Goal: Use online tool/utility: Use online tool/utility

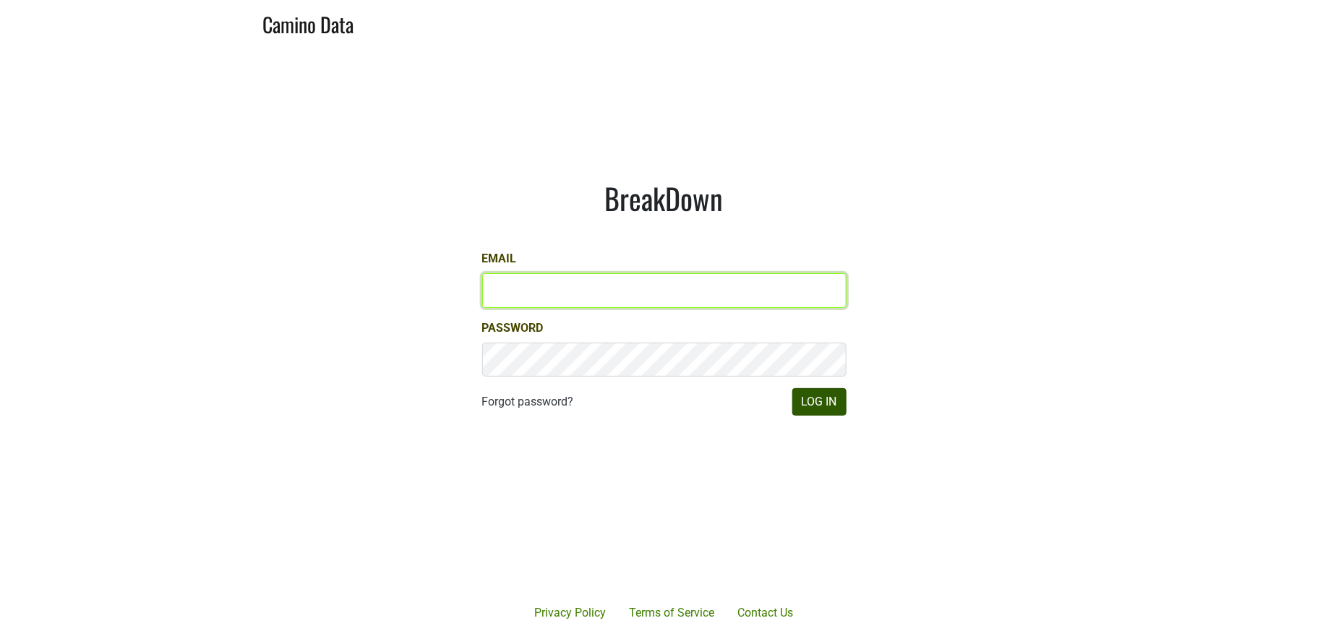
type input "jill@matthiasson.com"
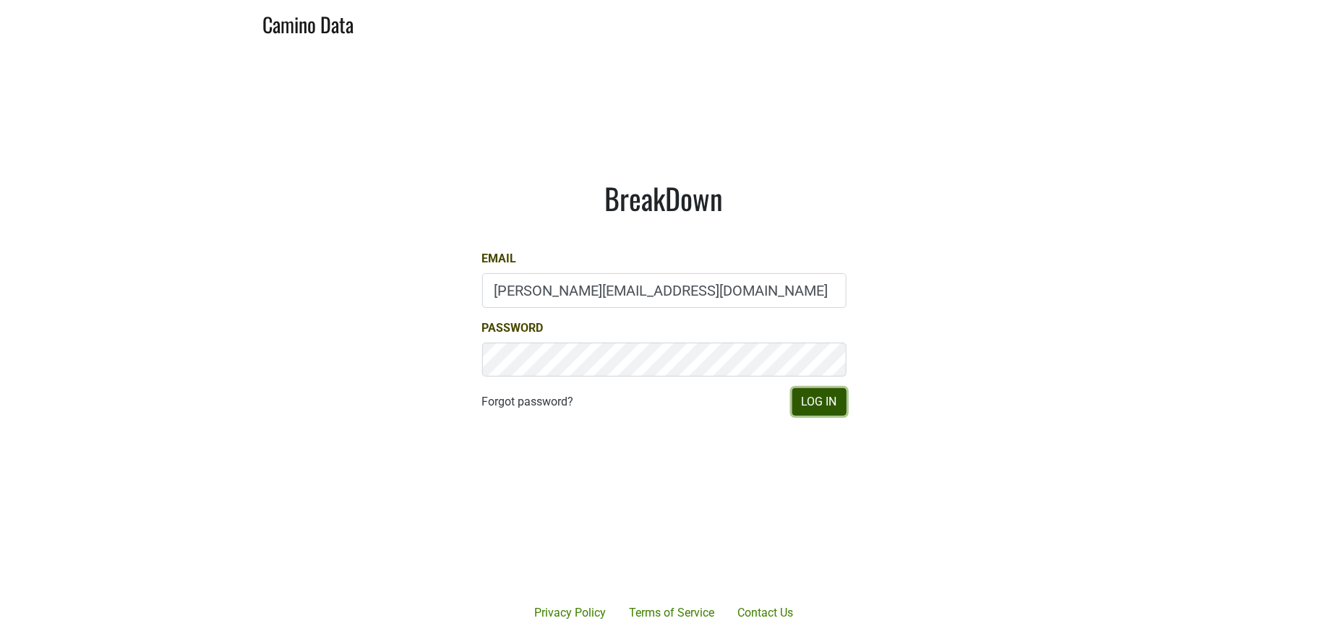
click at [815, 405] on button "Log In" at bounding box center [819, 401] width 54 height 27
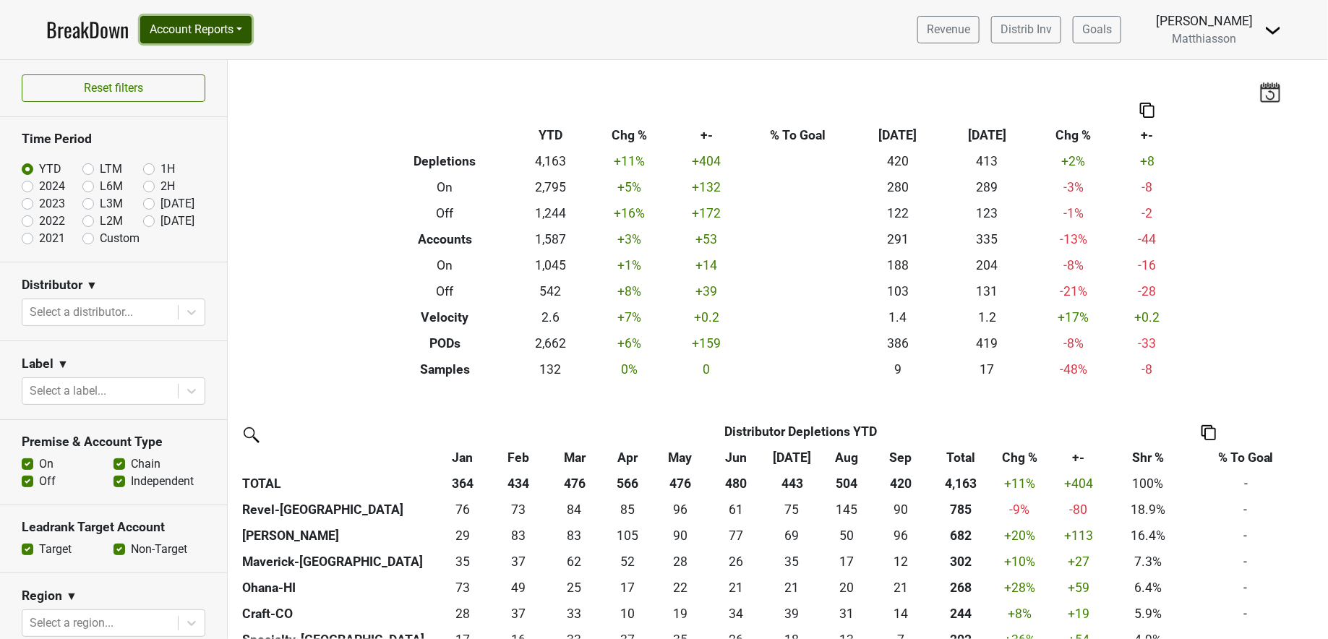
click at [201, 24] on button "Account Reports" at bounding box center [195, 29] width 111 height 27
click at [201, 57] on link "SuperRanker" at bounding box center [205, 62] width 128 height 23
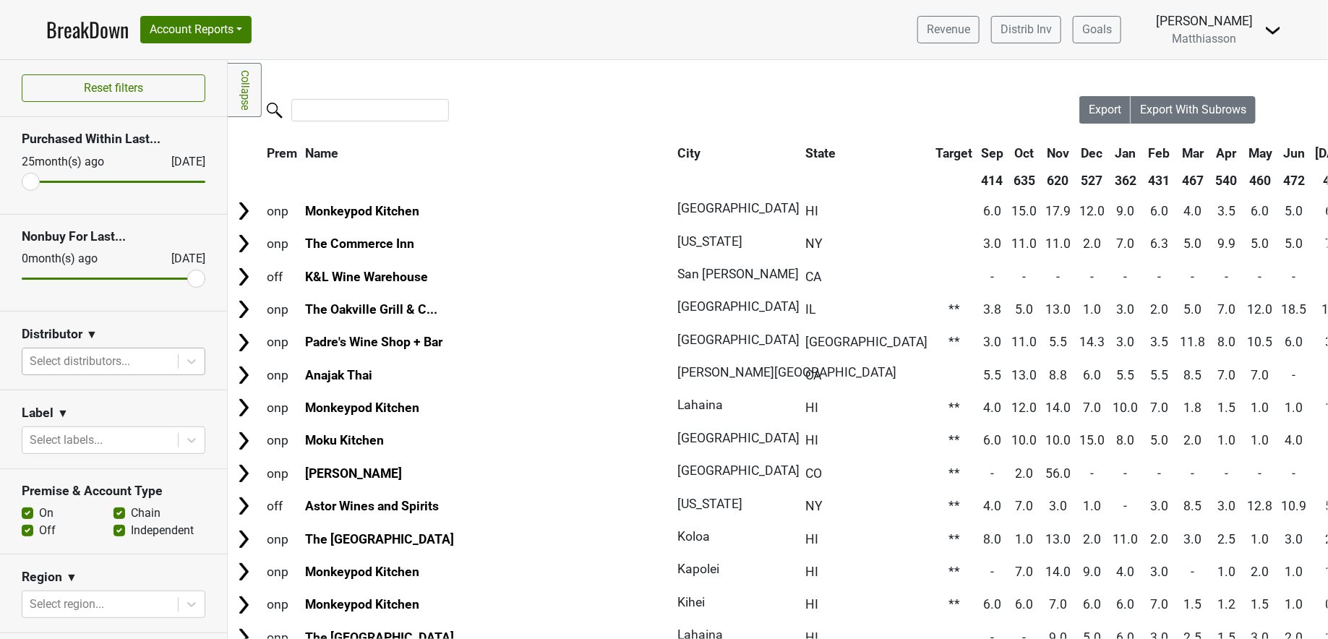
click at [120, 364] on div at bounding box center [100, 361] width 141 height 20
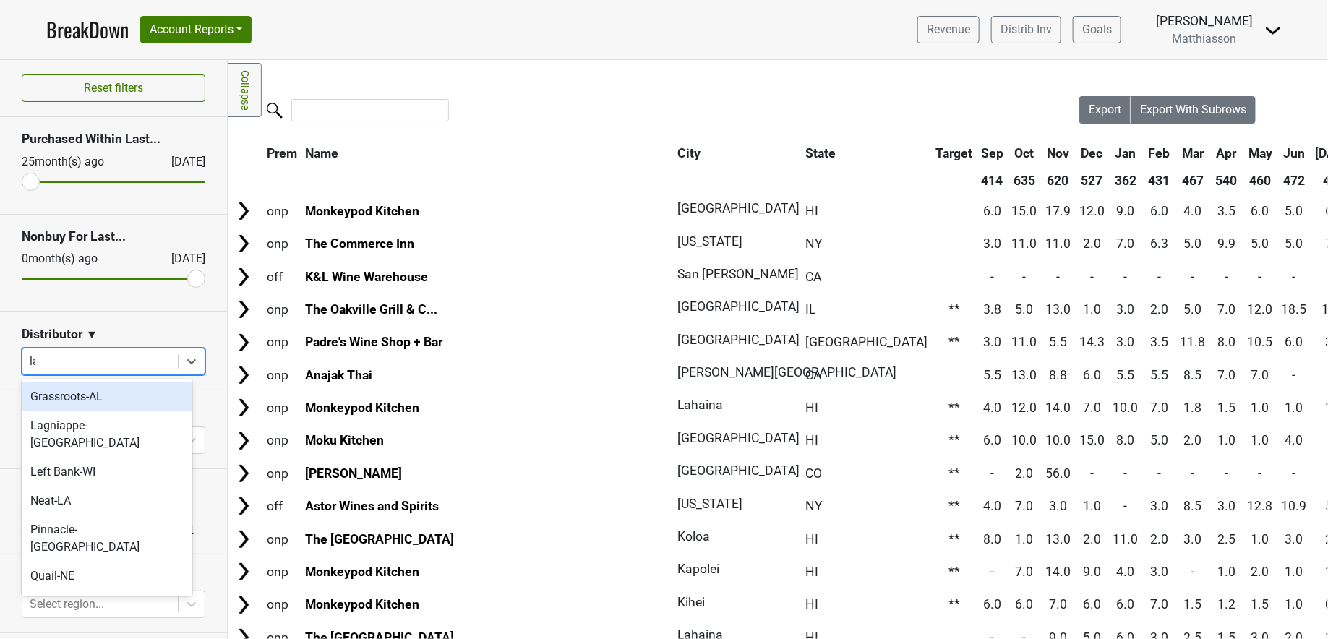
type input "lag"
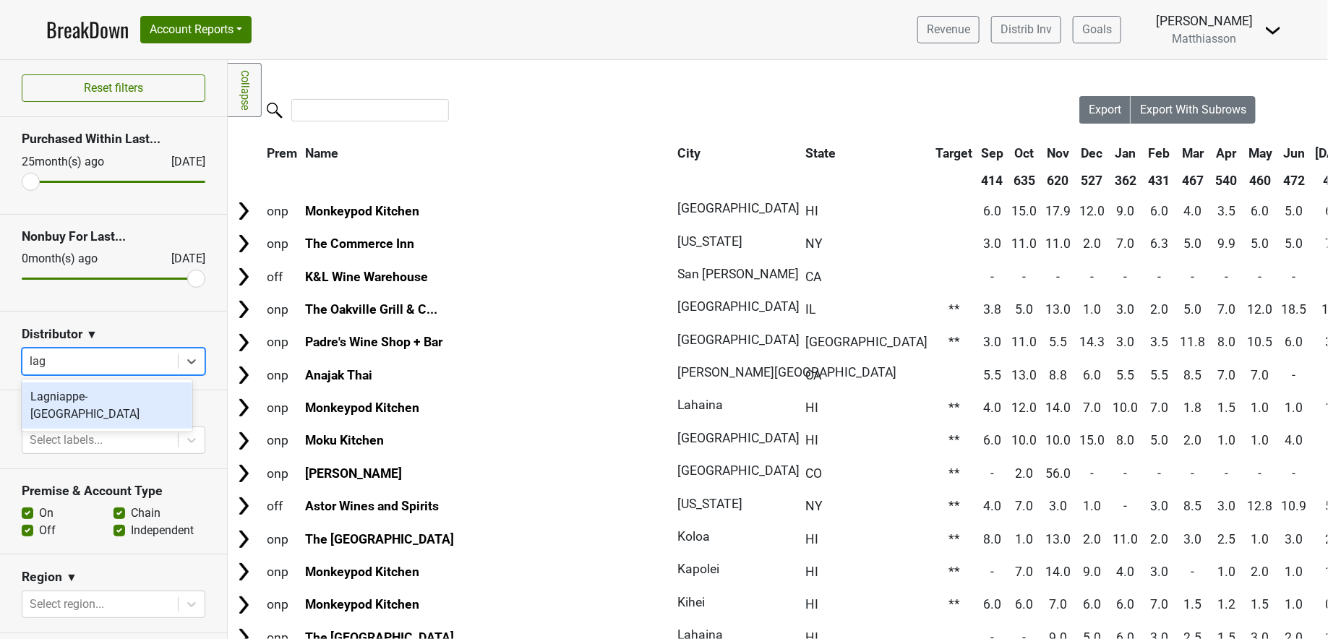
click at [110, 402] on div "Lagniappe-[GEOGRAPHIC_DATA]" at bounding box center [107, 405] width 171 height 46
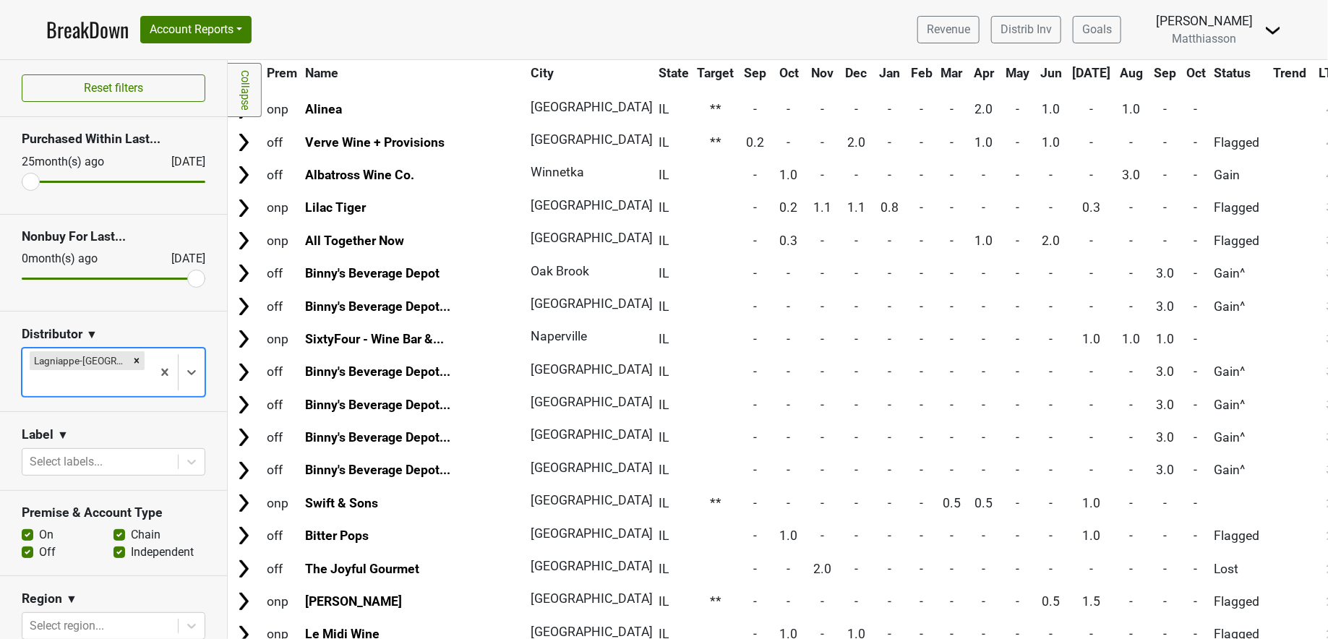
scroll to position [508, 0]
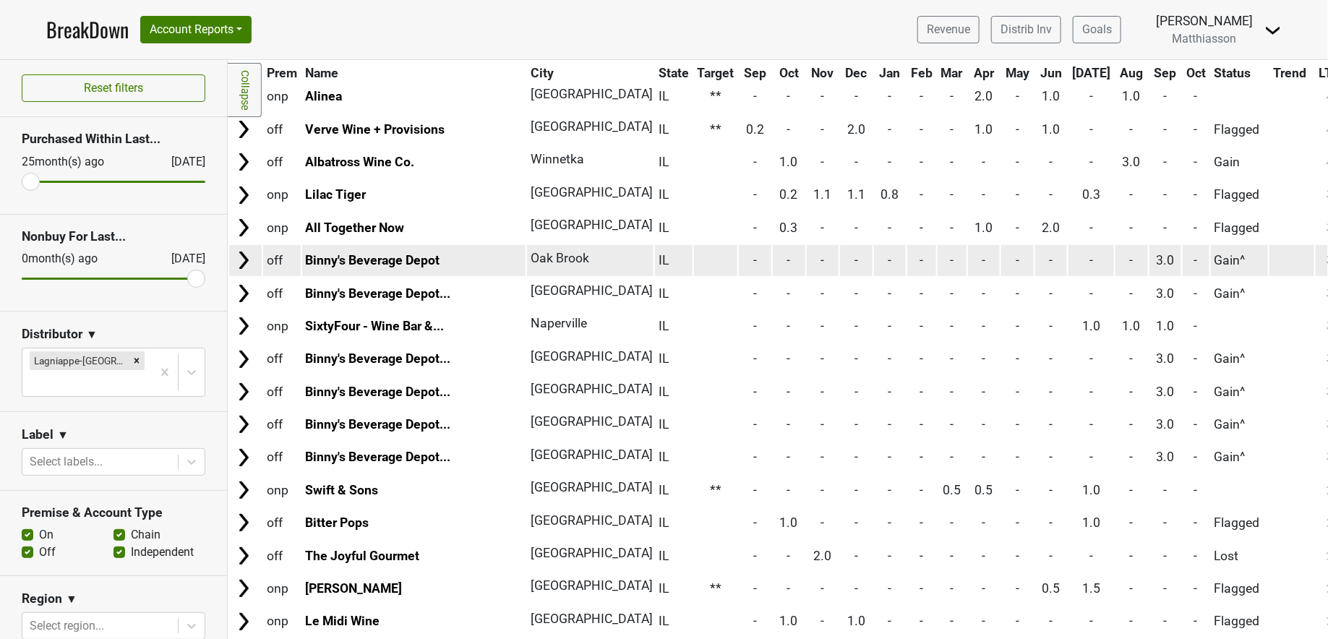
click at [247, 258] on img at bounding box center [244, 260] width 22 height 22
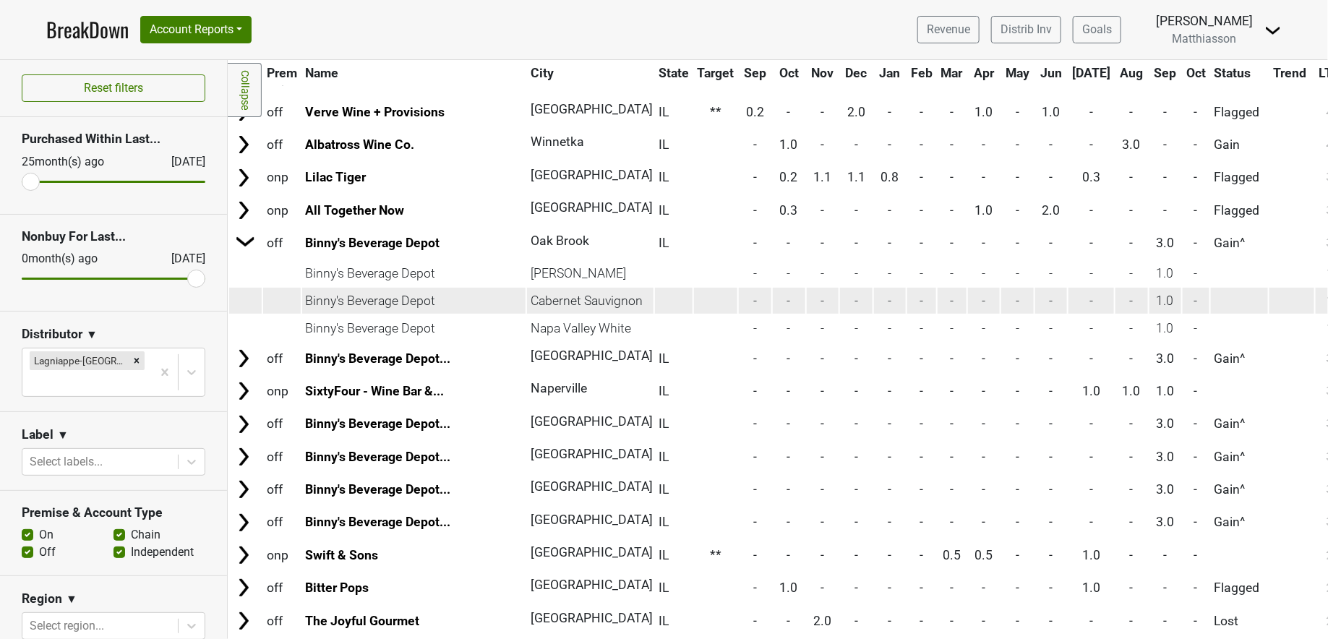
scroll to position [539, 0]
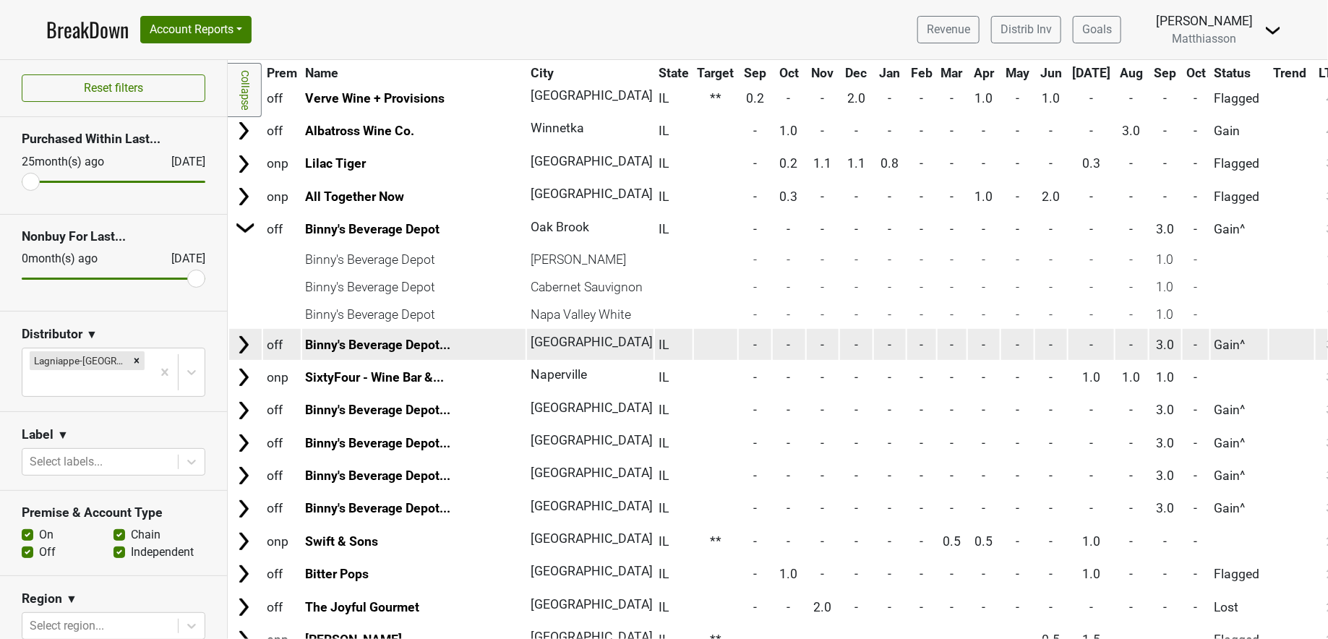
click at [245, 346] on img at bounding box center [244, 345] width 22 height 22
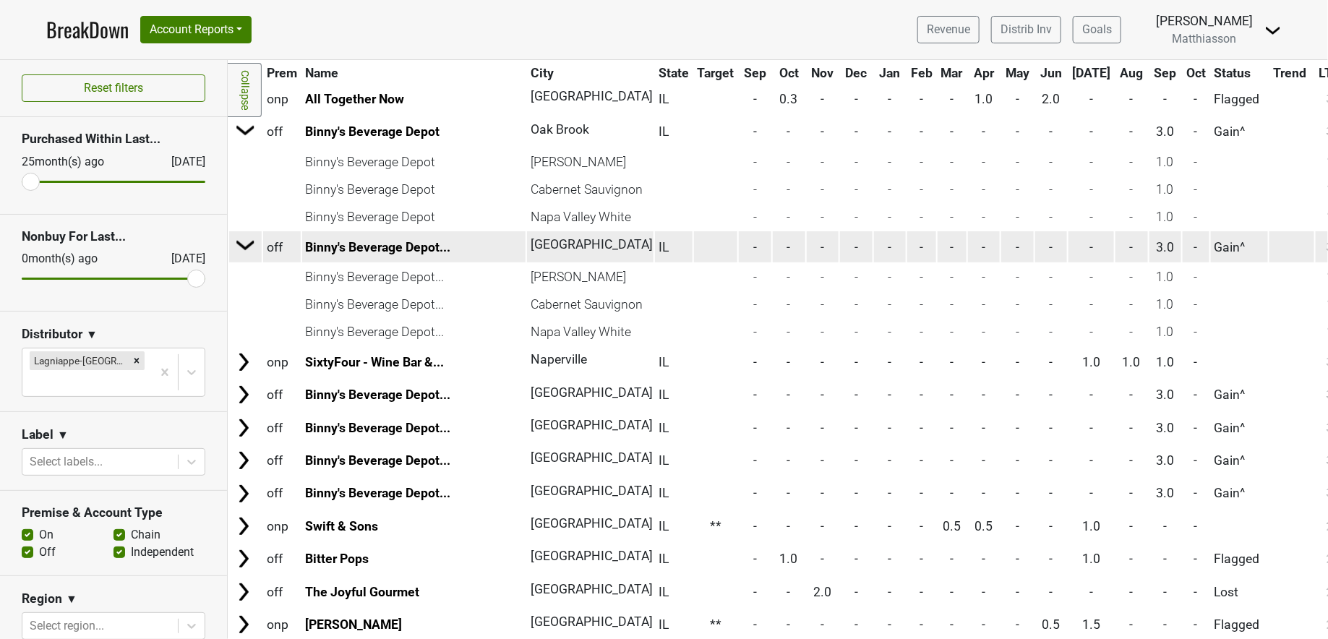
scroll to position [665, 0]
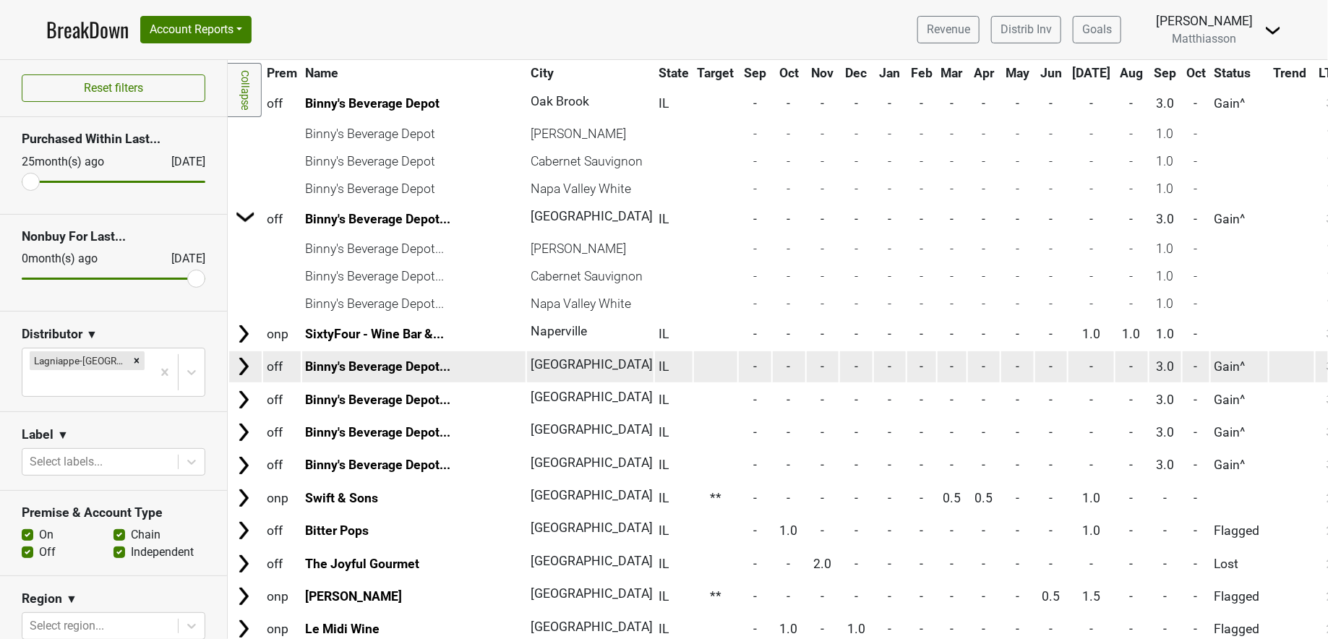
click at [242, 371] on img at bounding box center [244, 367] width 22 height 22
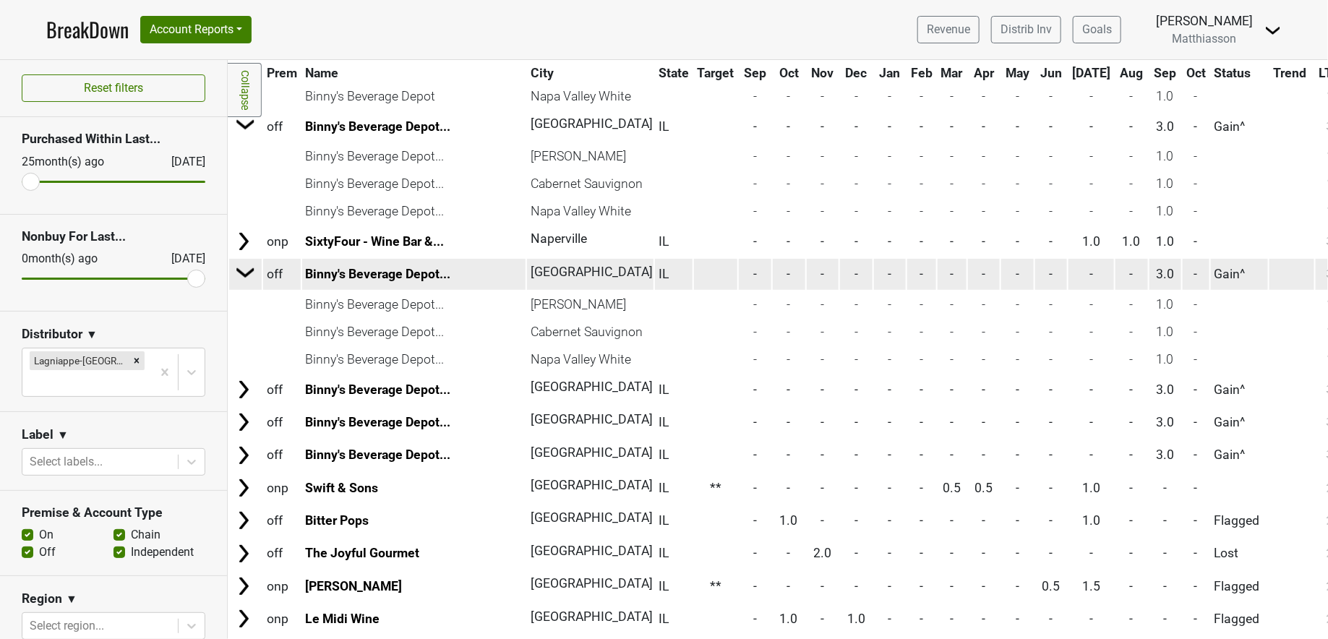
scroll to position [797, 0]
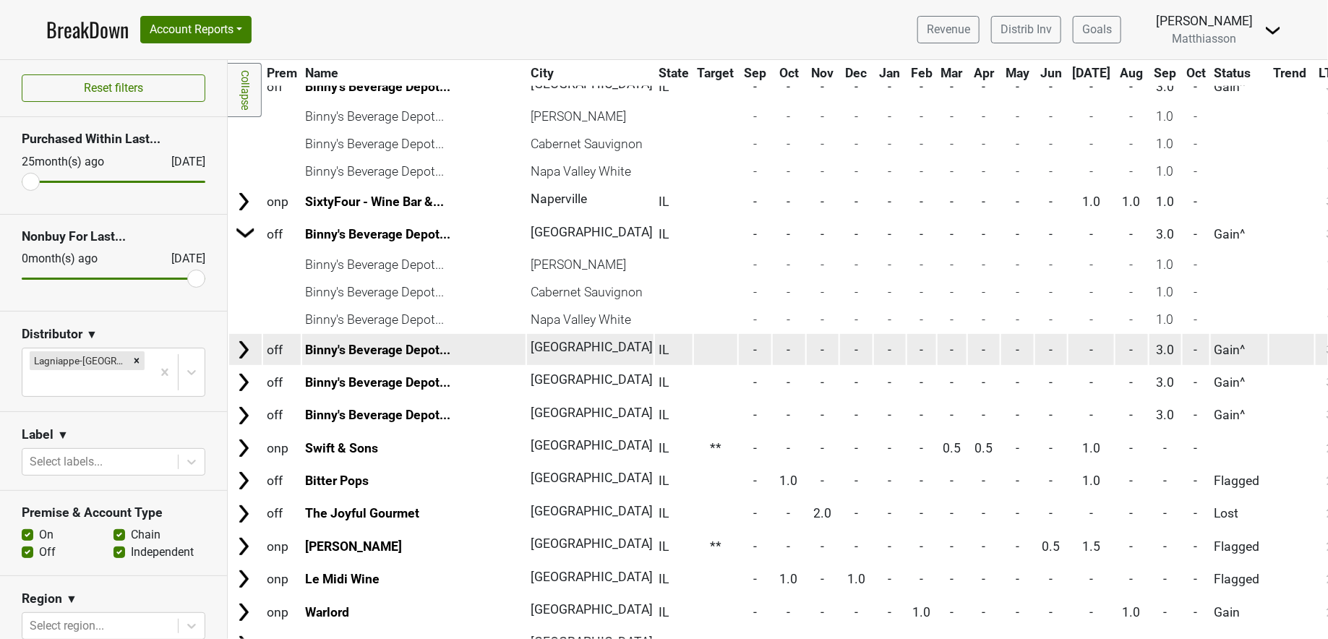
click at [246, 353] on img at bounding box center [244, 350] width 22 height 22
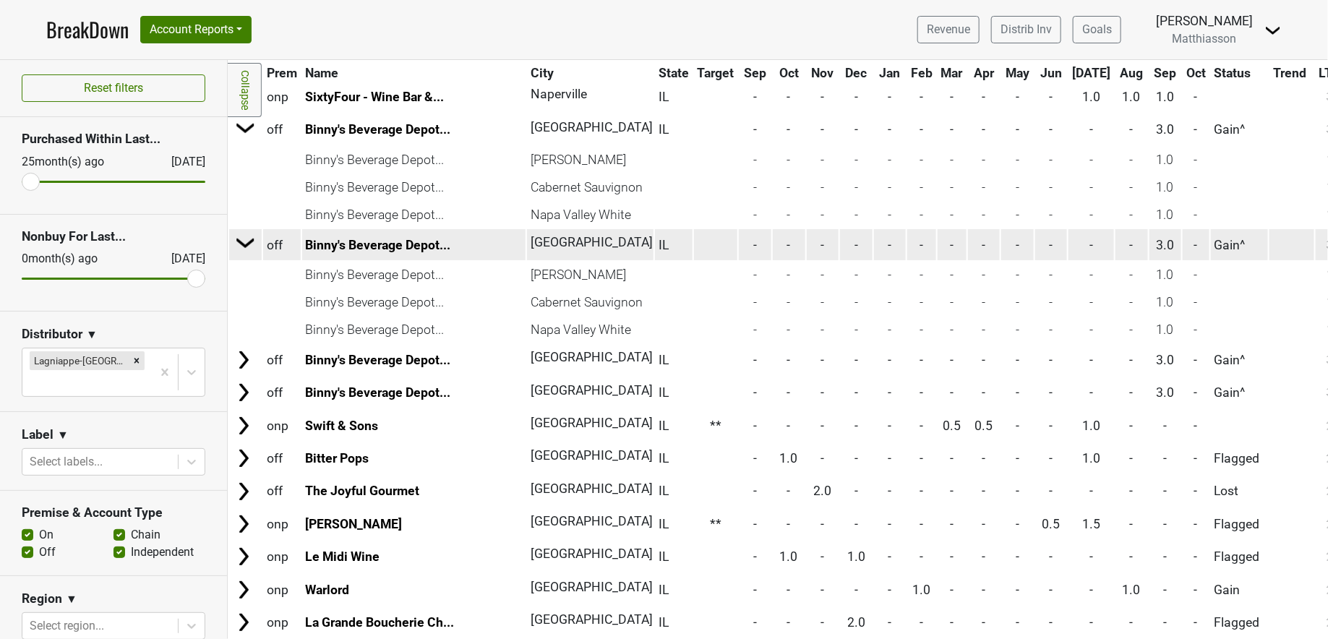
scroll to position [969, 0]
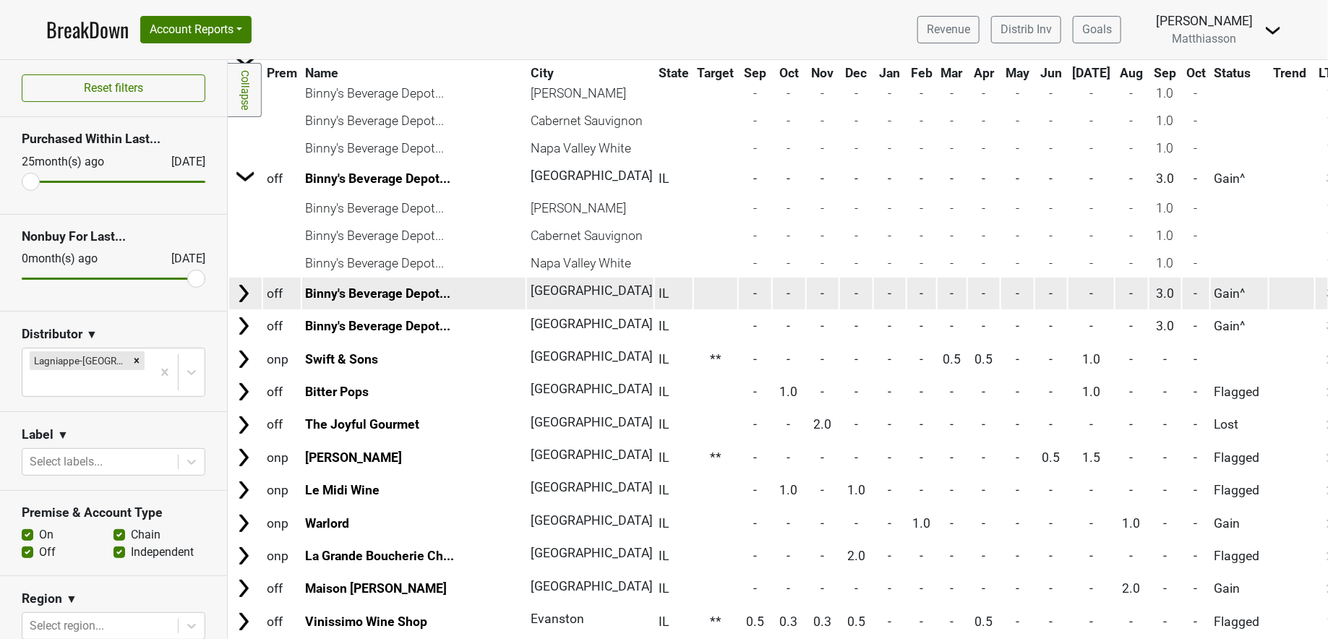
click at [245, 292] on img at bounding box center [244, 294] width 22 height 22
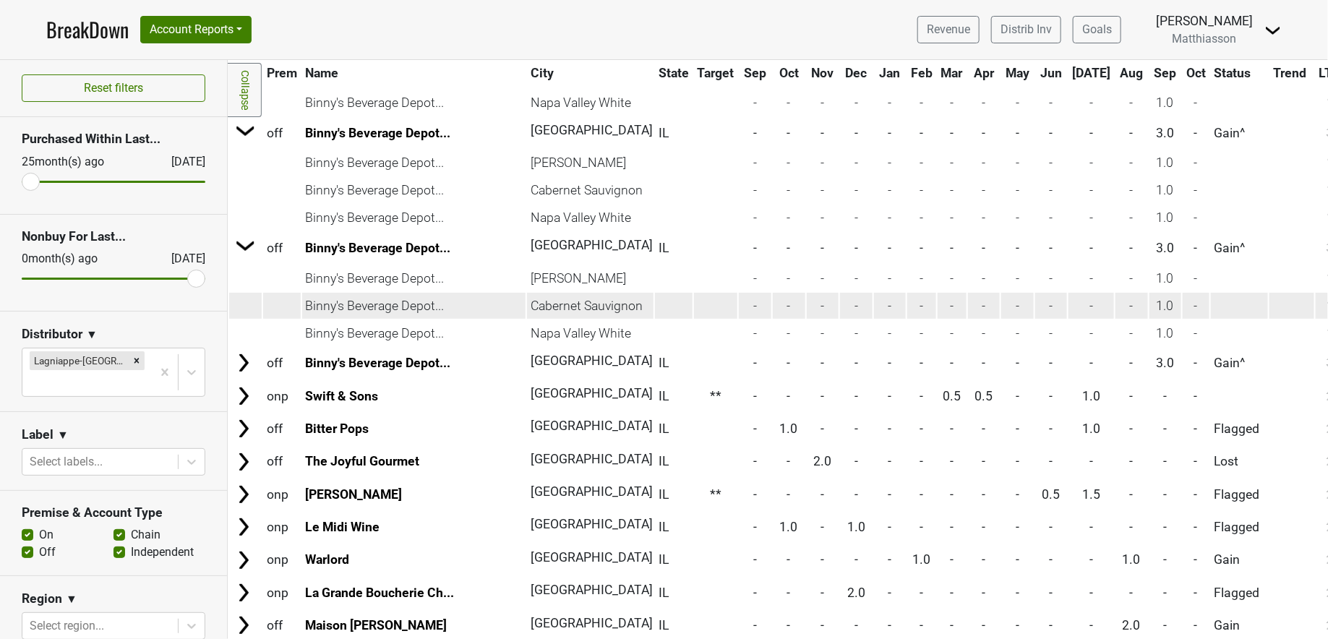
scroll to position [1023, 0]
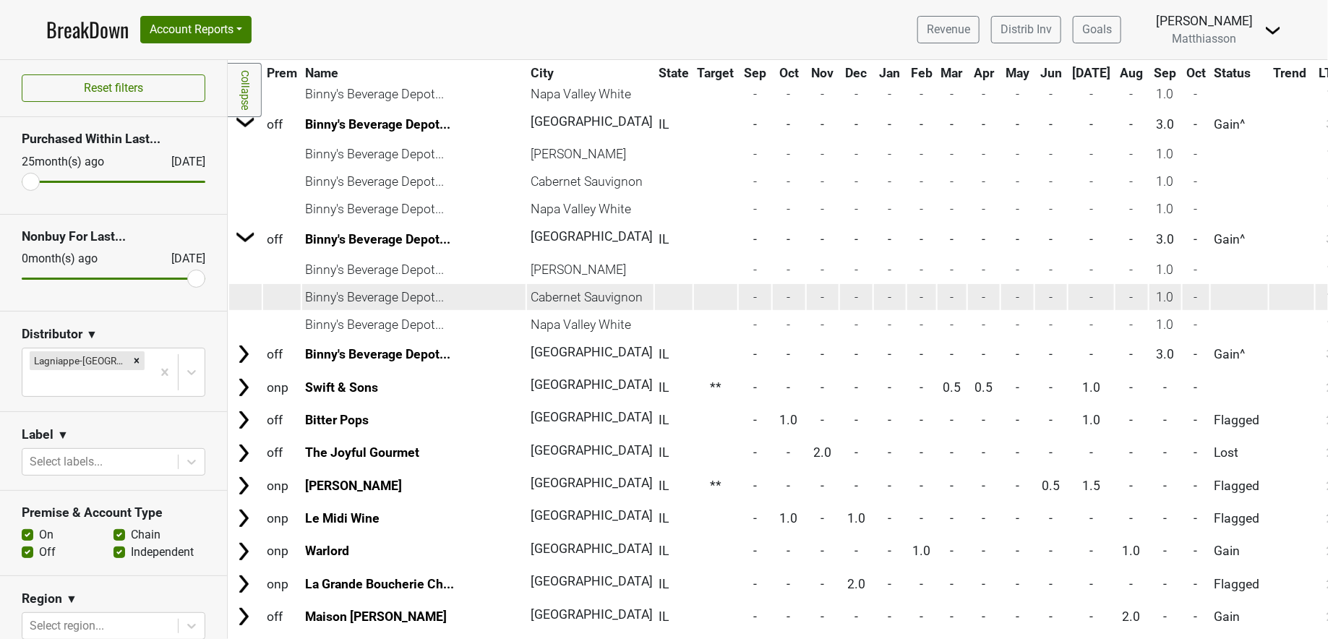
click at [247, 358] on img at bounding box center [244, 354] width 22 height 22
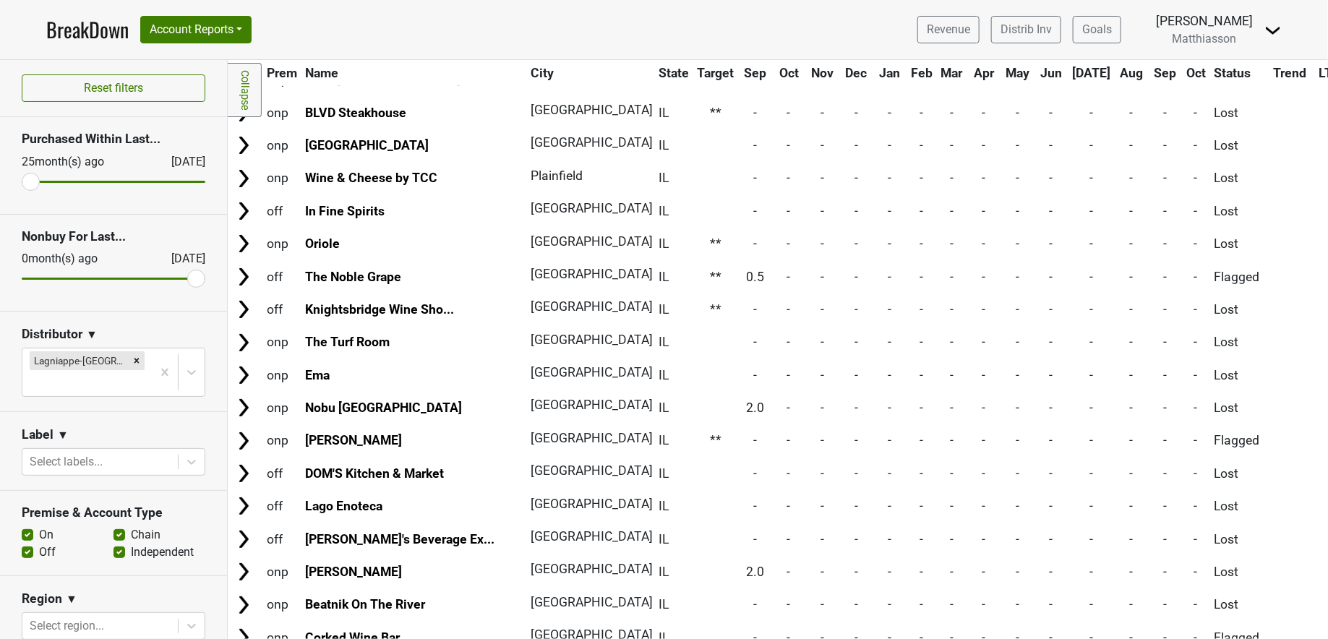
scroll to position [3496, 0]
